Goal: Check status: Check status

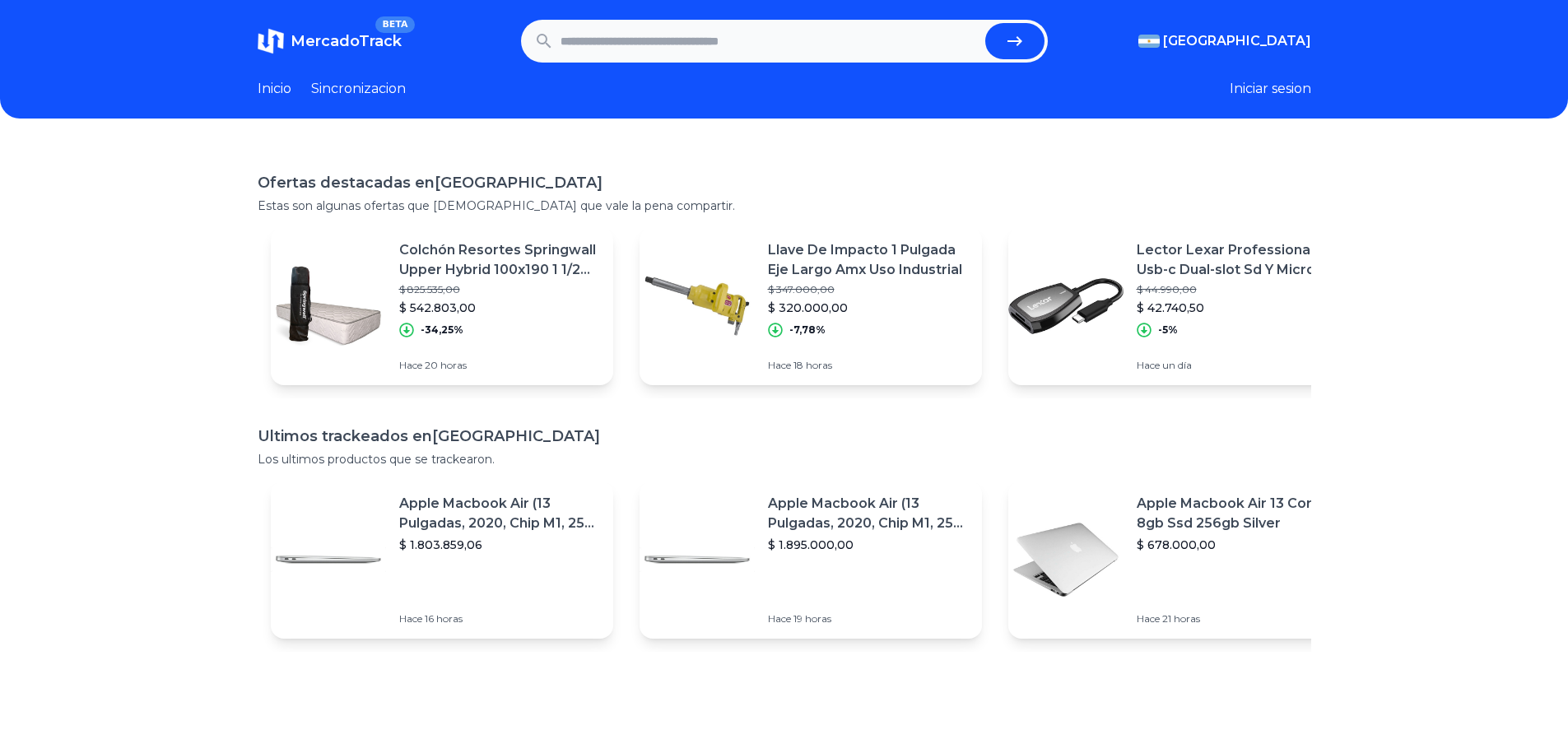
click at [774, 19] on header "MercadoTrack BETA Argentina Argentina Uruguay Mexico Chile Peru Venezuela Colom…" at bounding box center [784, 59] width 1568 height 119
click at [776, 29] on input "text" at bounding box center [770, 41] width 418 height 37
click at [778, 38] on input "text" at bounding box center [770, 41] width 418 height 37
paste input "**********"
type input "**********"
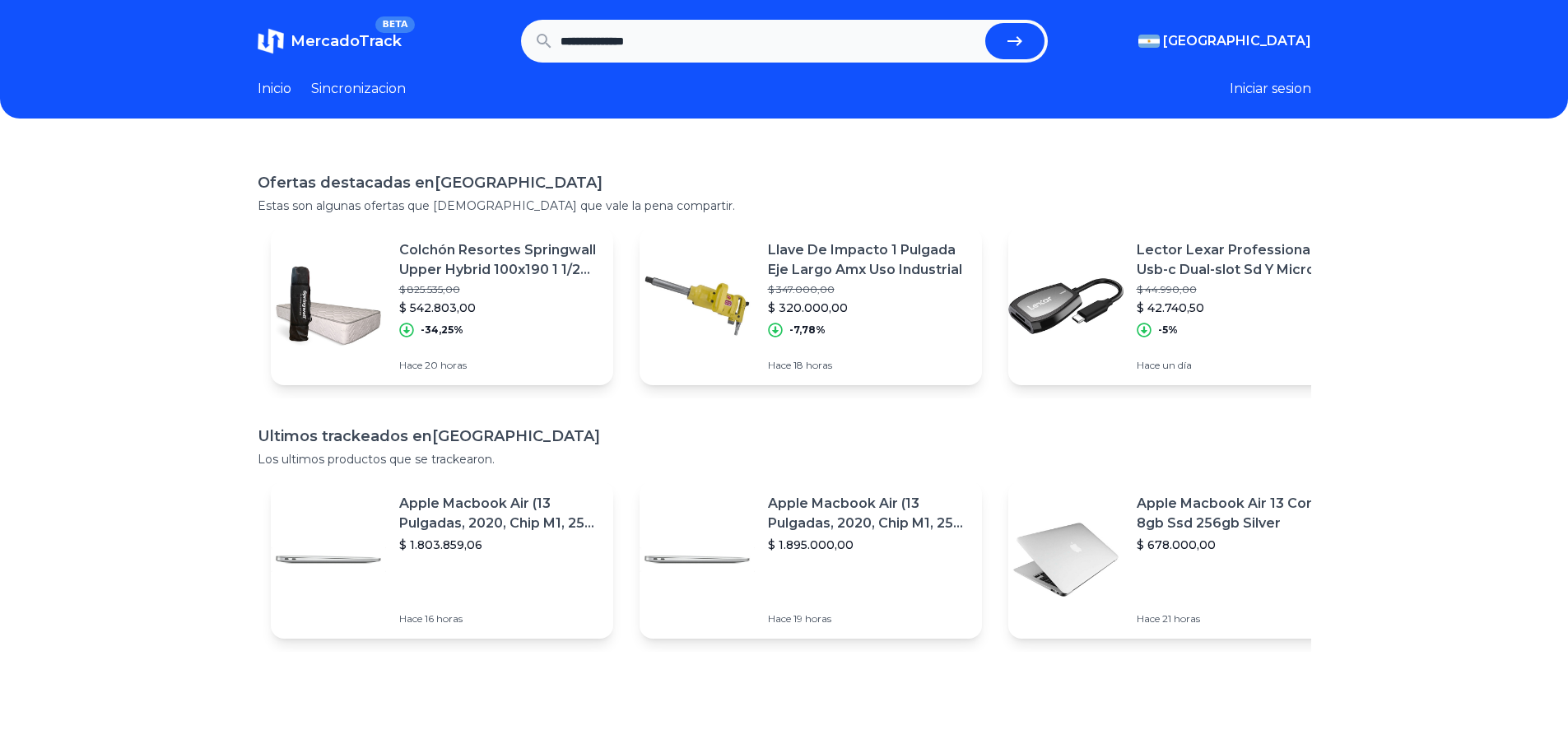
click at [1031, 50] on button "submit" at bounding box center [1015, 41] width 59 height 37
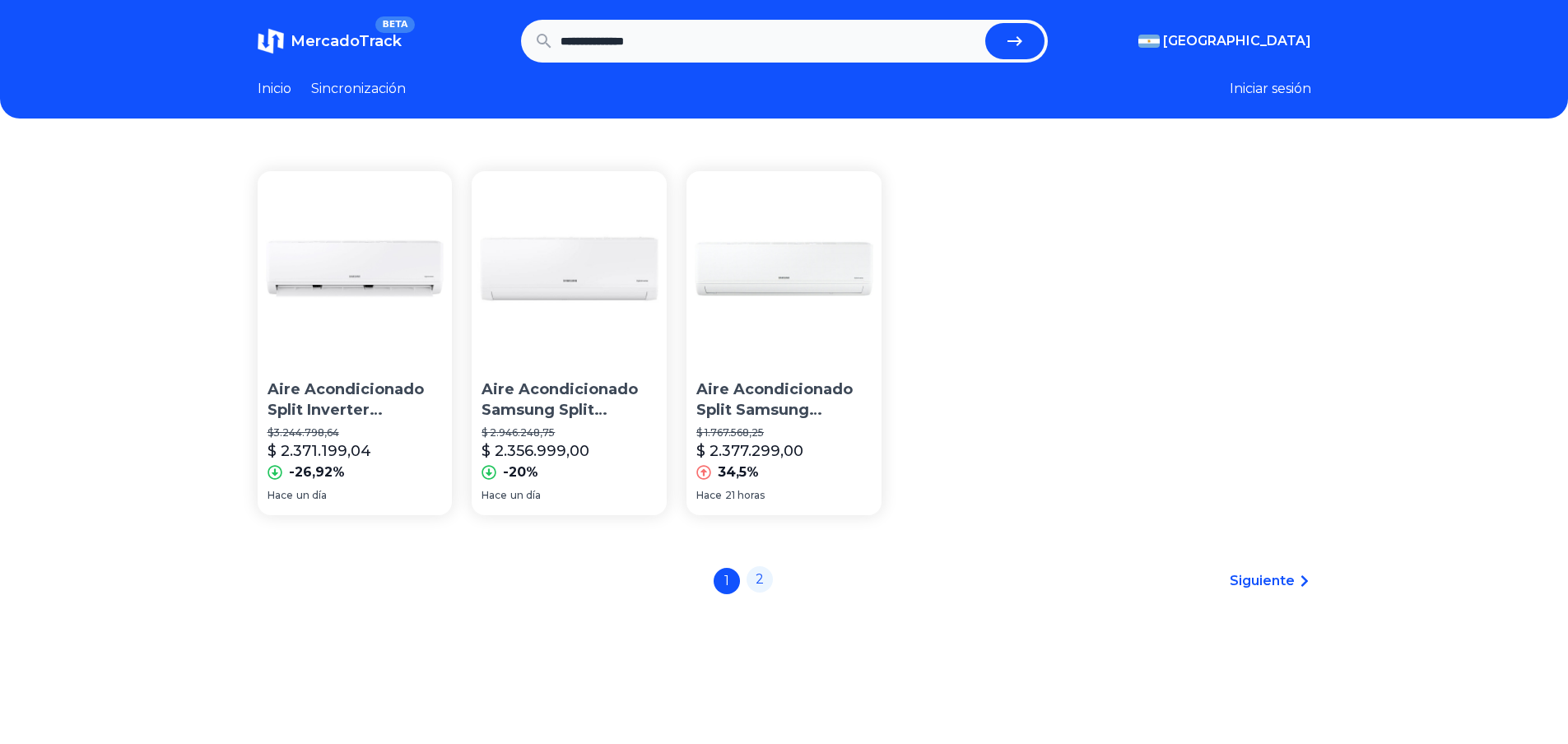
click at [764, 581] on font "2" at bounding box center [760, 580] width 8 height 16
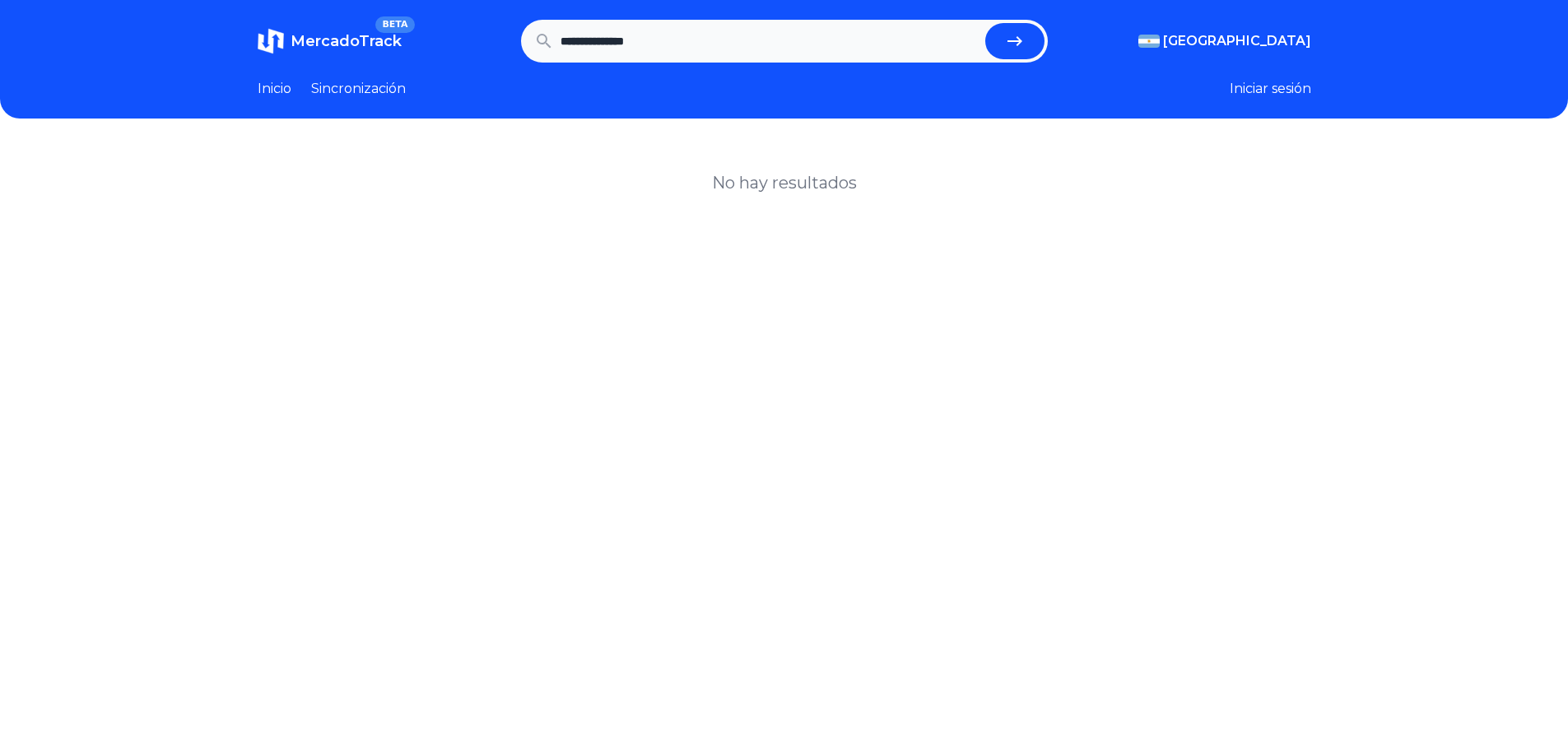
click at [1009, 56] on button "submit" at bounding box center [1015, 41] width 59 height 37
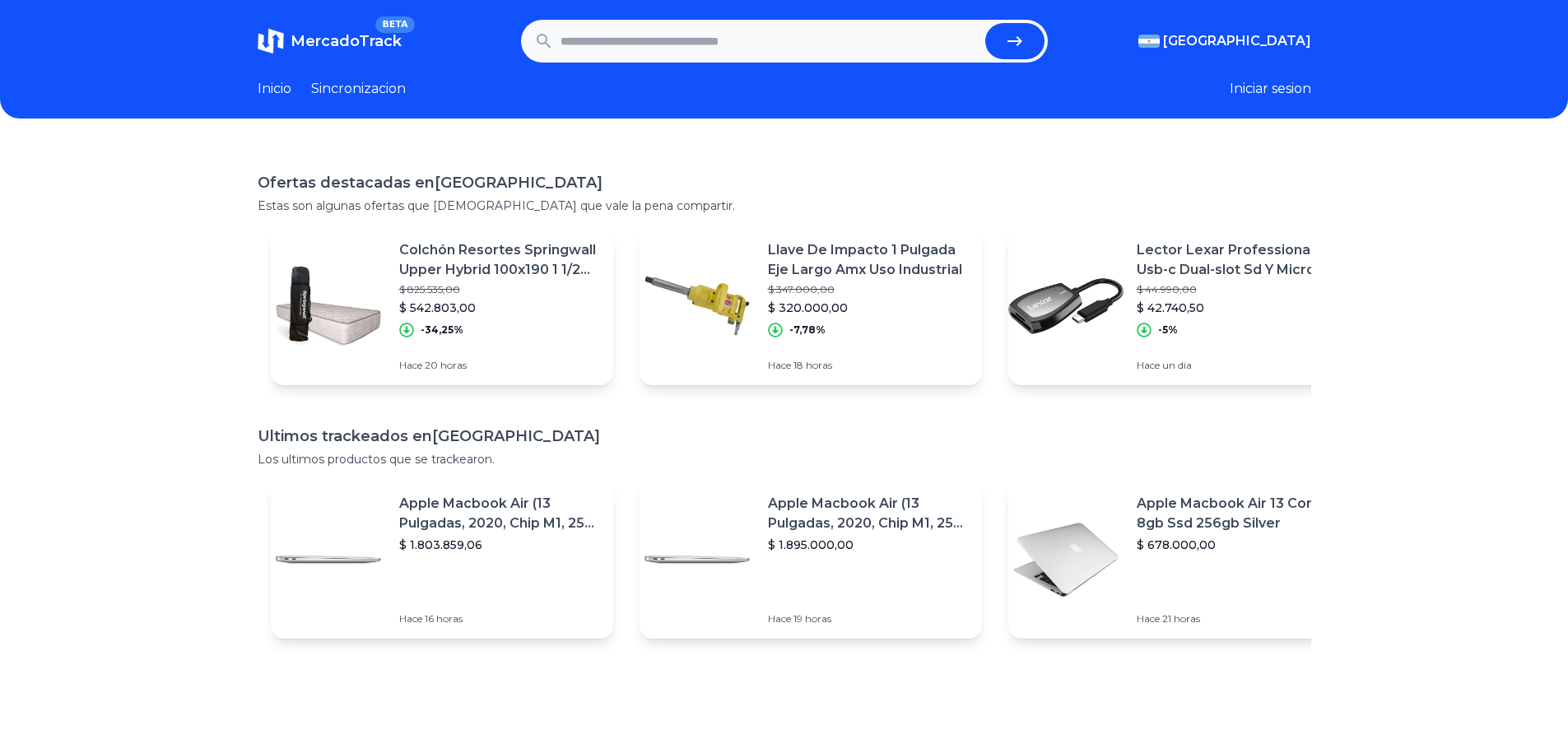
drag, startPoint x: 0, startPoint y: 0, endPoint x: 470, endPoint y: 344, distance: 582.4
click at [470, 344] on div "Colchón Resortes Springwall Upper Hybrid 100x190 1 1/2 Plaza $ 825.535,00 $ 542…" at bounding box center [506, 306] width 214 height 159
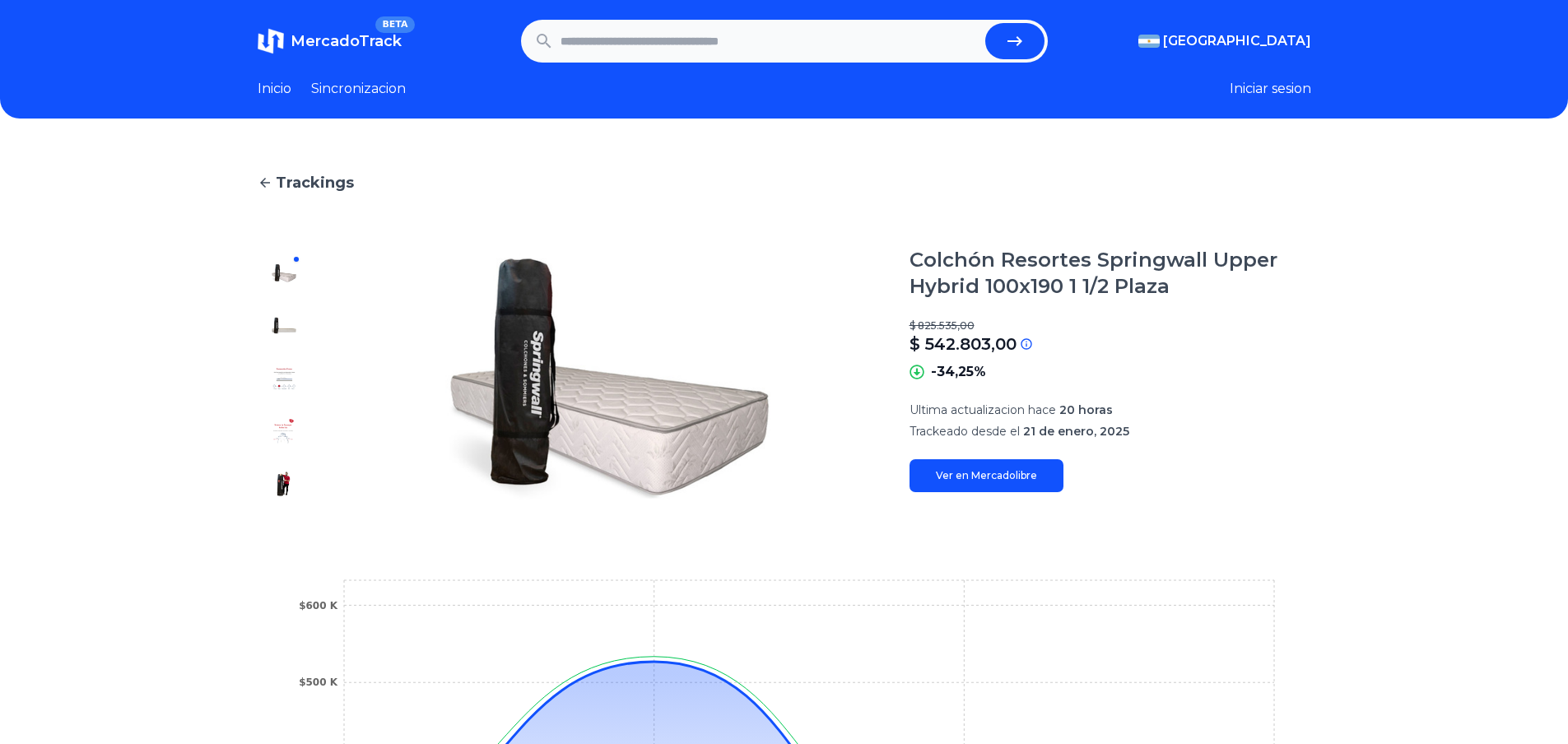
click at [279, 85] on link "Inicio" at bounding box center [274, 89] width 34 height 20
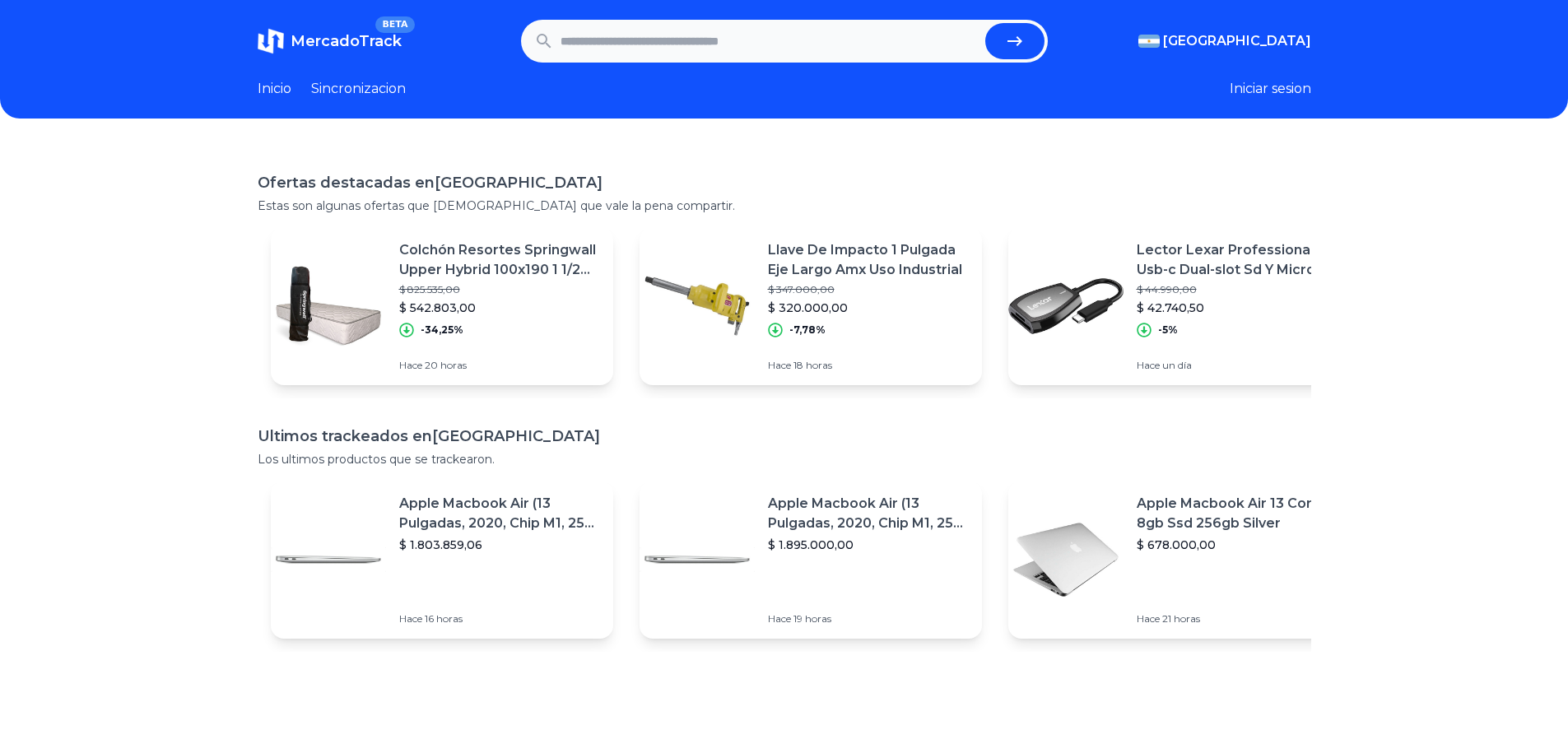
drag, startPoint x: 606, startPoint y: 65, endPoint x: 612, endPoint y: 51, distance: 15.2
click at [607, 61] on header "MercadoTrack BETA Argentina Argentina Uruguay Mexico Chile Peru Venezuela Colom…" at bounding box center [784, 59] width 1568 height 119
click at [616, 42] on input "text" at bounding box center [770, 41] width 418 height 37
paste input "**********"
click at [1012, 41] on icon "submit" at bounding box center [1015, 42] width 20 height 20
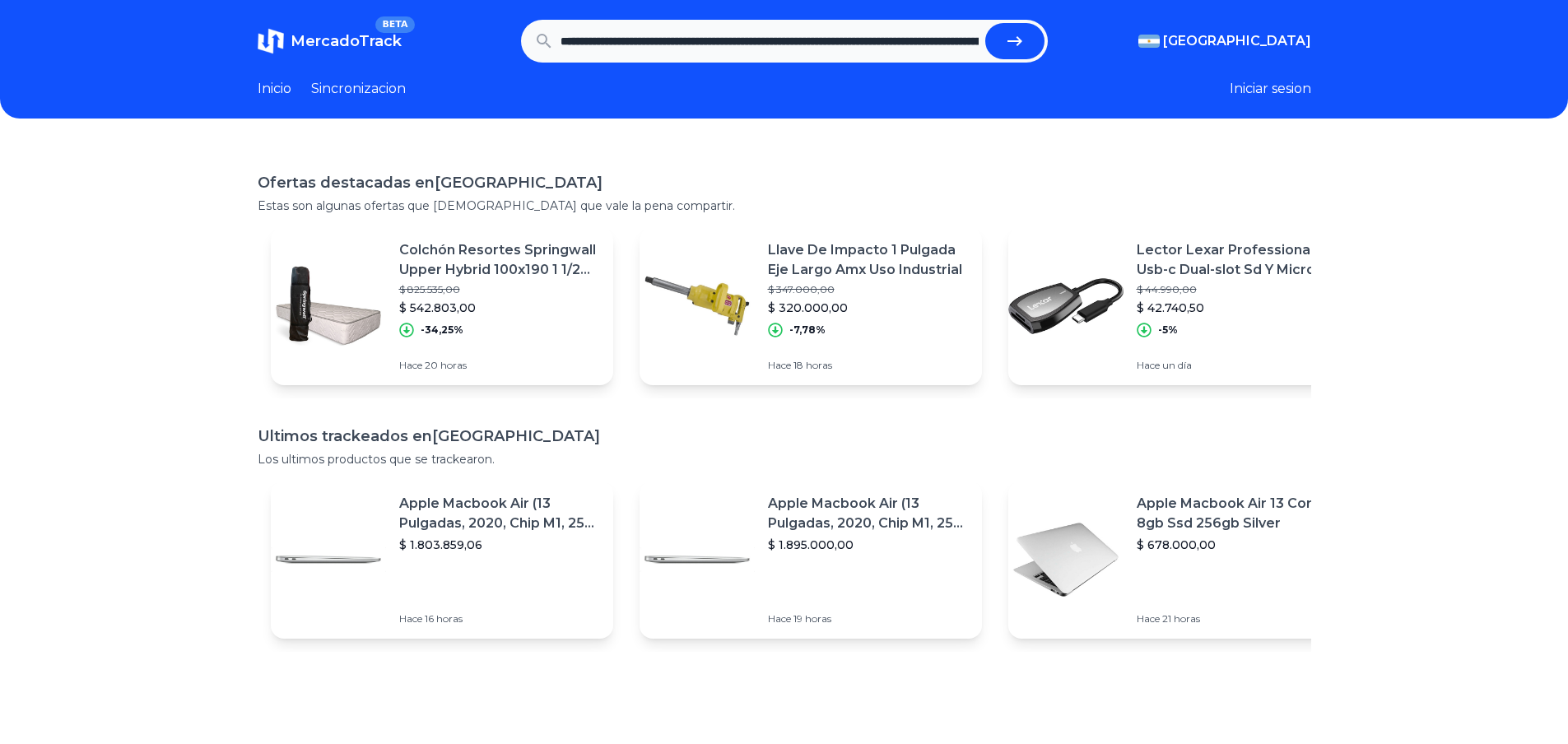
type input "**********"
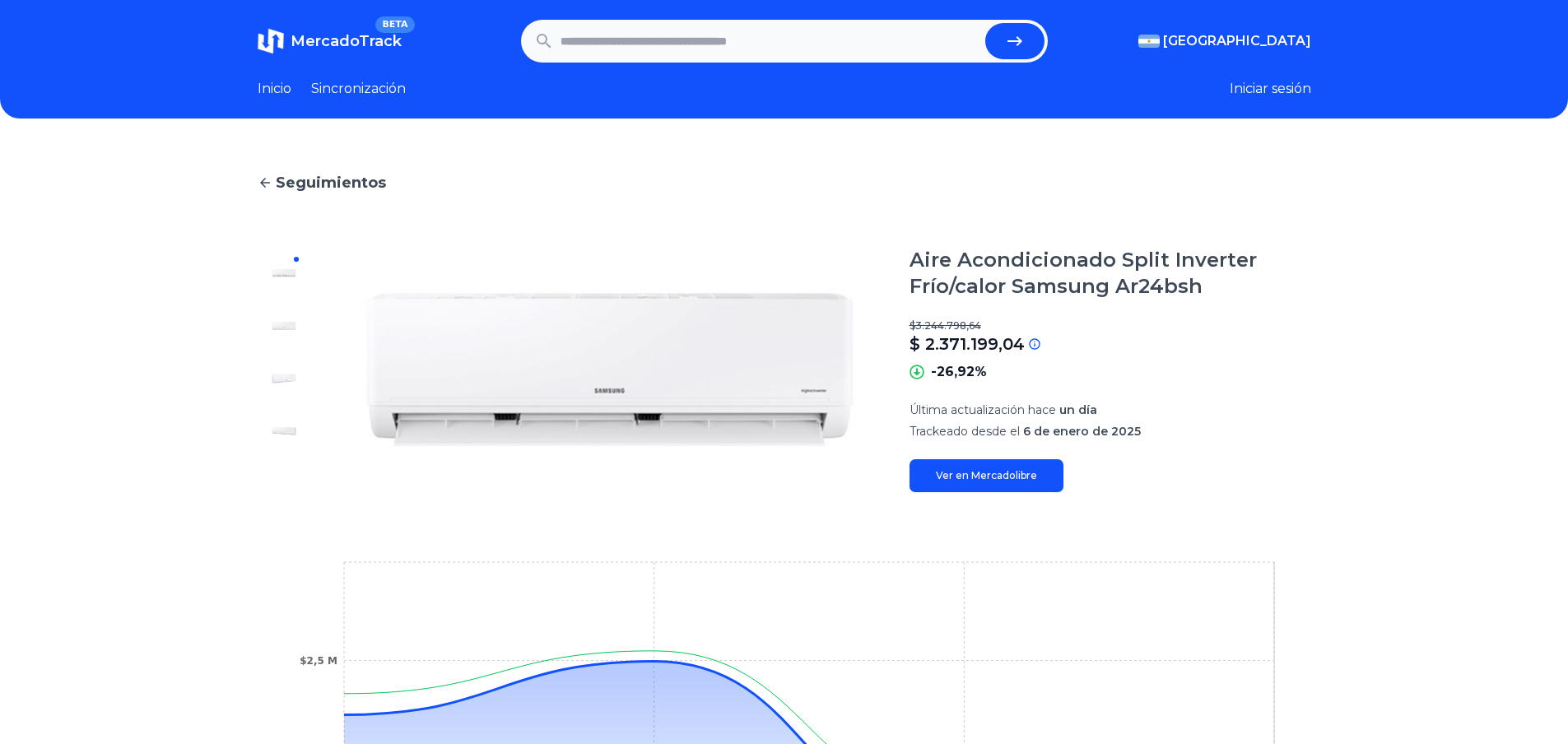
scroll to position [395, 0]
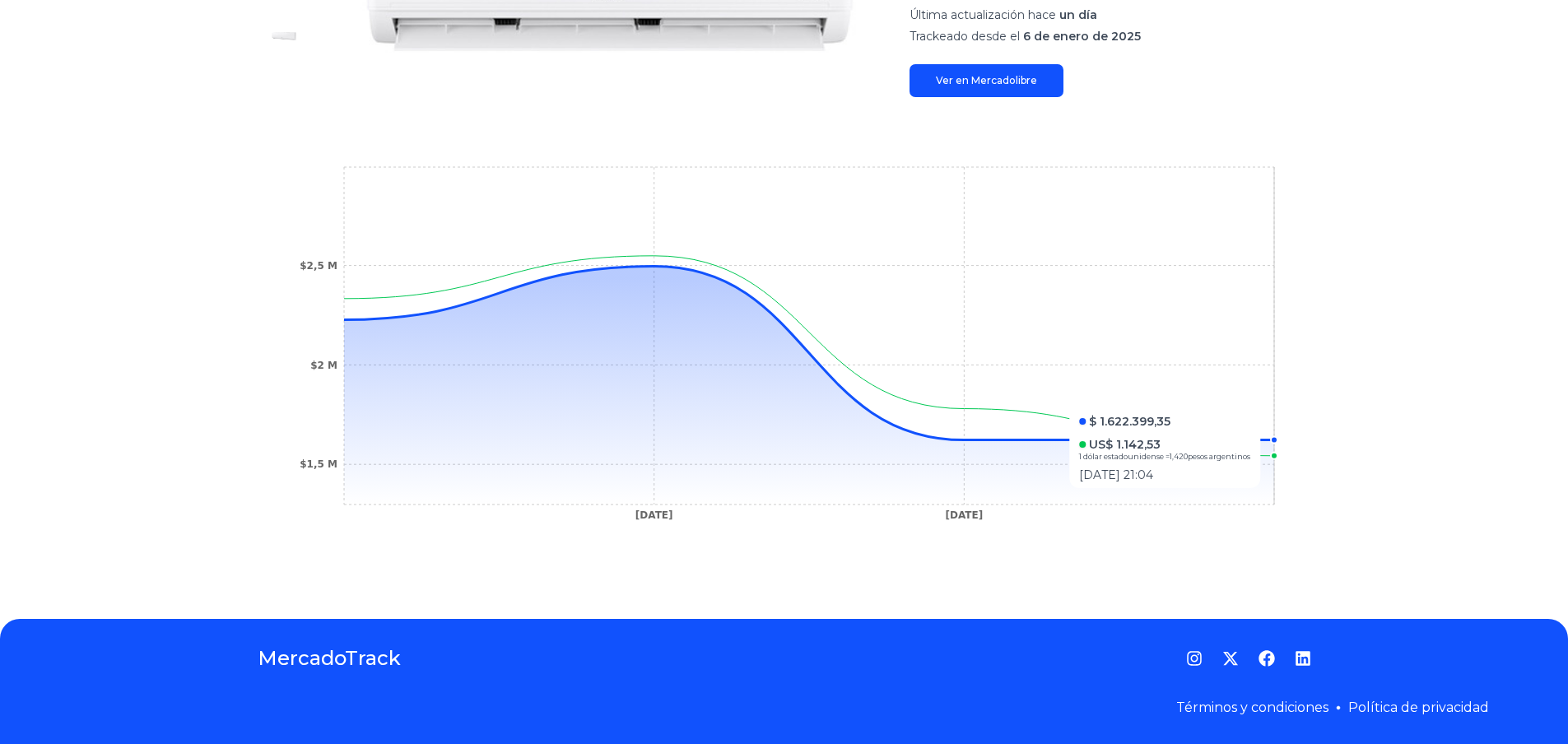
click at [1256, 400] on icon "[DATE] [DATE] $1,5 M $2 M $2,5 M" at bounding box center [784, 349] width 988 height 371
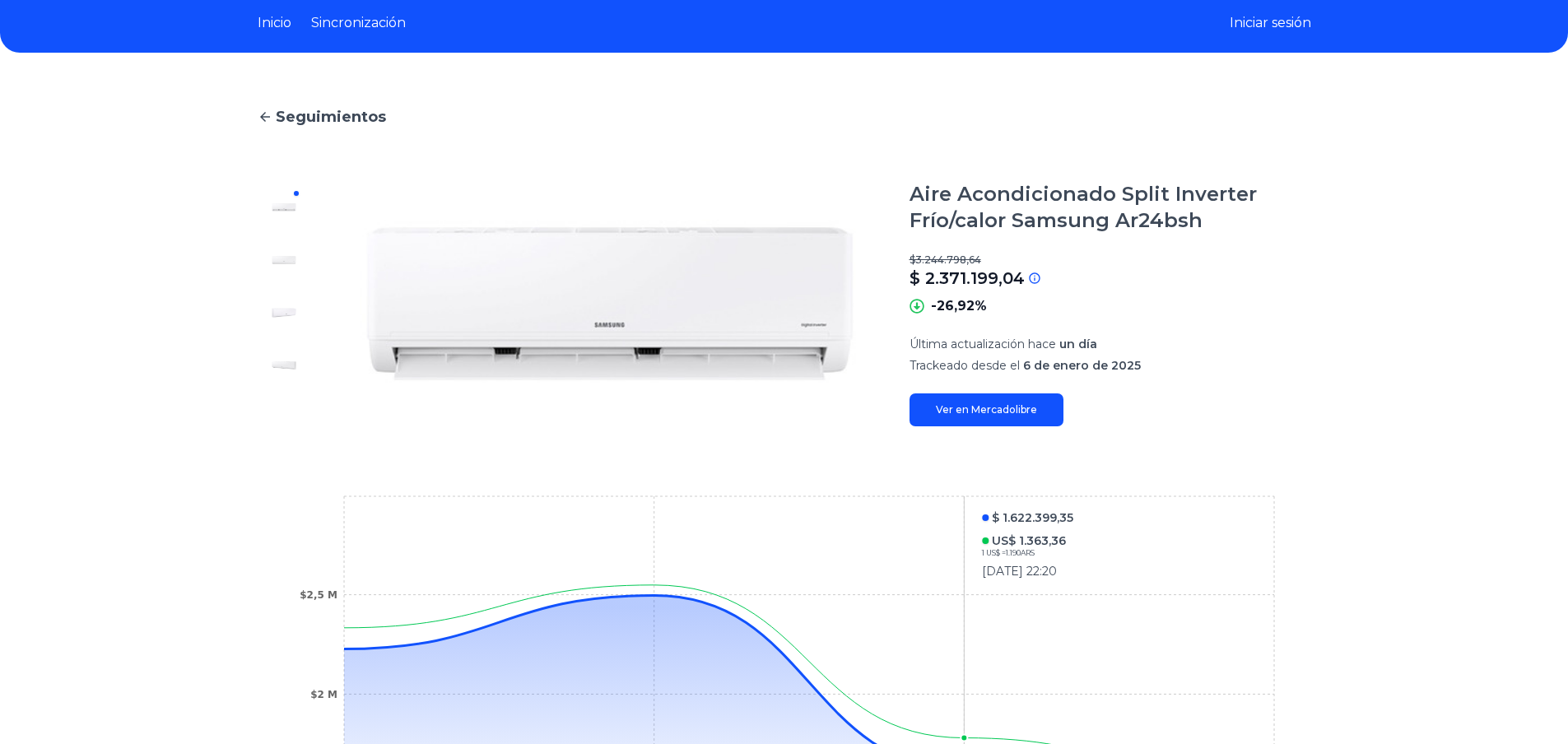
scroll to position [149, 0]
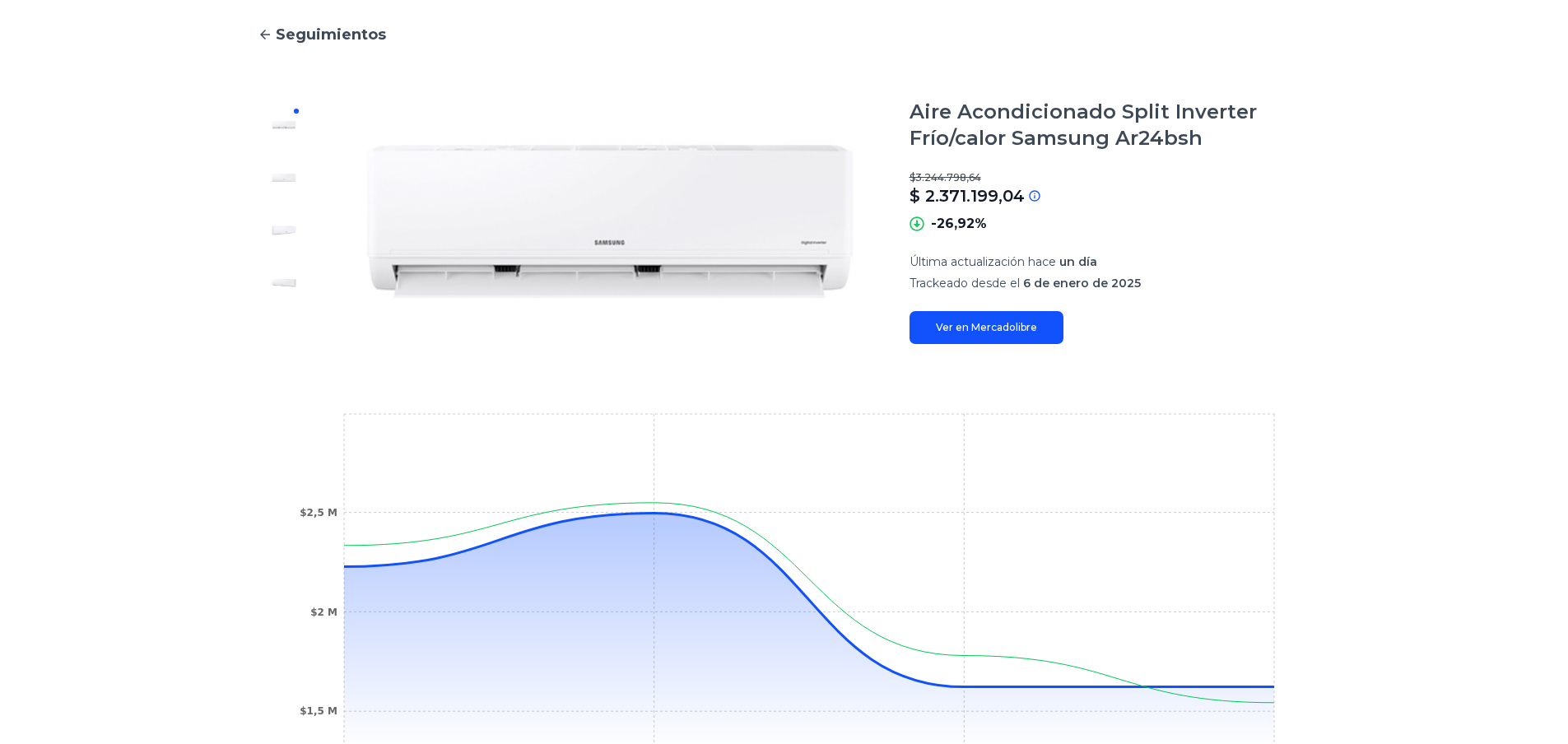
click at [1057, 334] on link "Ver en Mercadolibre" at bounding box center [986, 327] width 154 height 33
